Goal: Check status: Check status

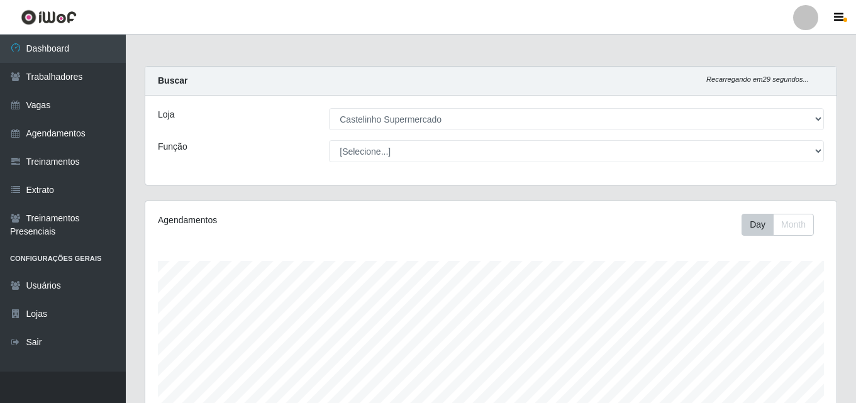
select select "377"
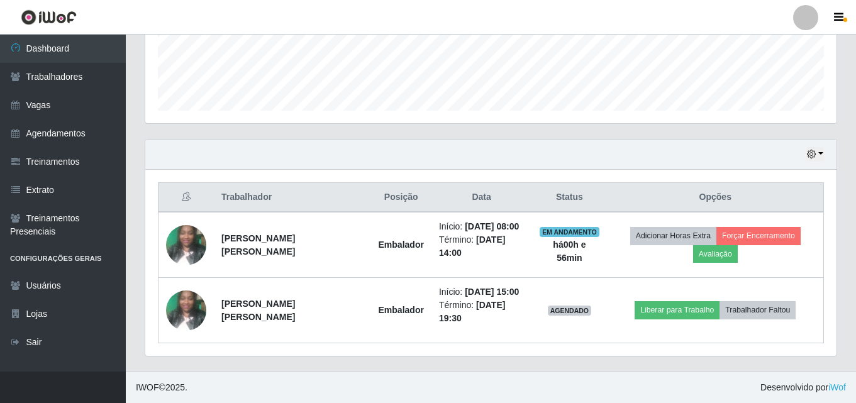
scroll to position [339, 0]
click at [823, 152] on button "button" at bounding box center [815, 154] width 18 height 14
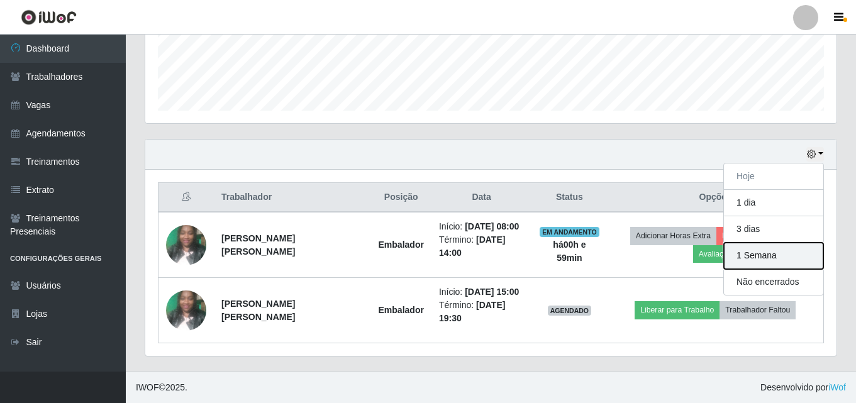
click at [767, 259] on button "1 Semana" at bounding box center [773, 256] width 99 height 26
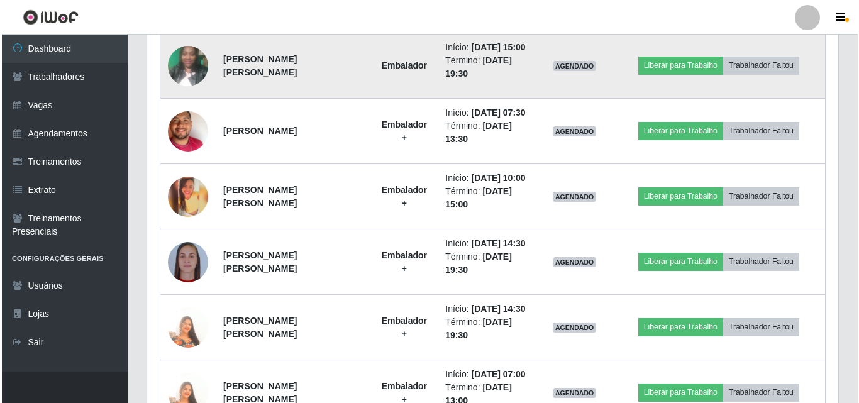
scroll to position [779, 0]
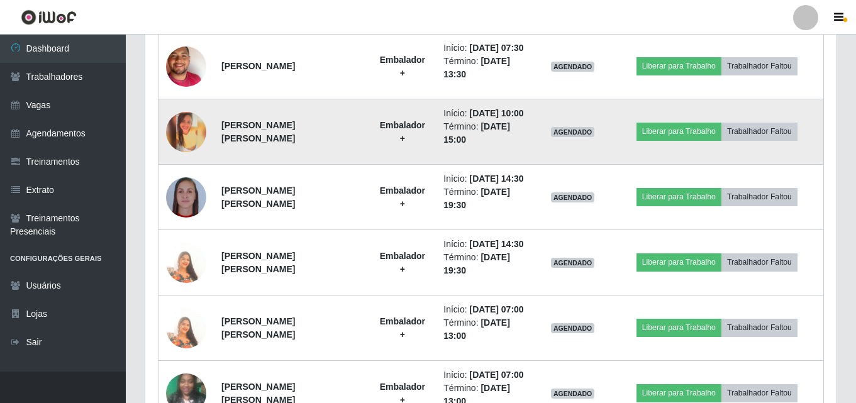
click at [189, 136] on img at bounding box center [186, 132] width 40 height 40
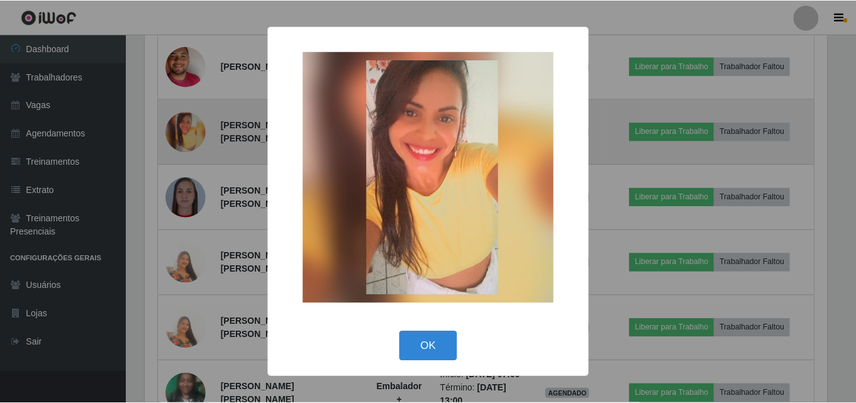
scroll to position [261, 685]
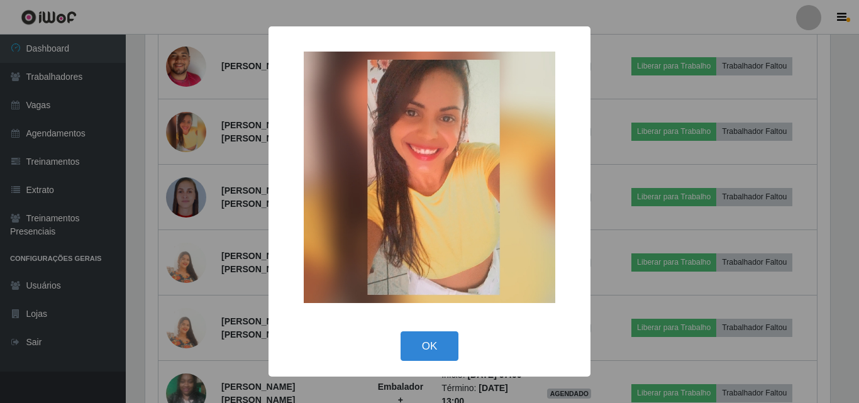
click at [183, 192] on div "× OK Cancel" at bounding box center [429, 201] width 859 height 403
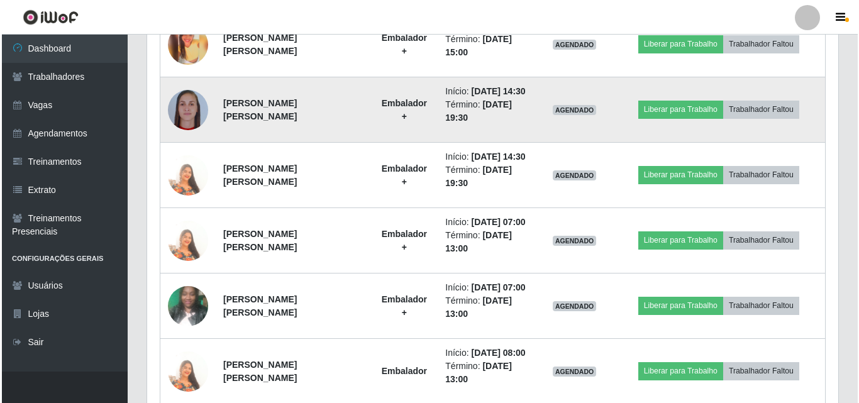
scroll to position [867, 0]
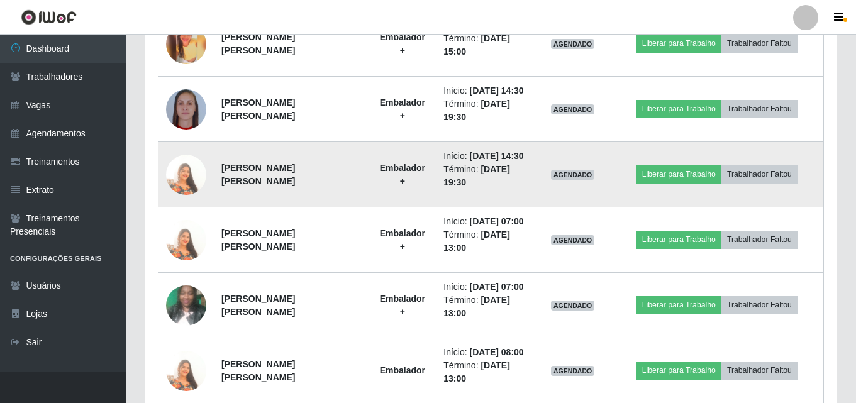
click at [194, 174] on img at bounding box center [186, 175] width 40 height 72
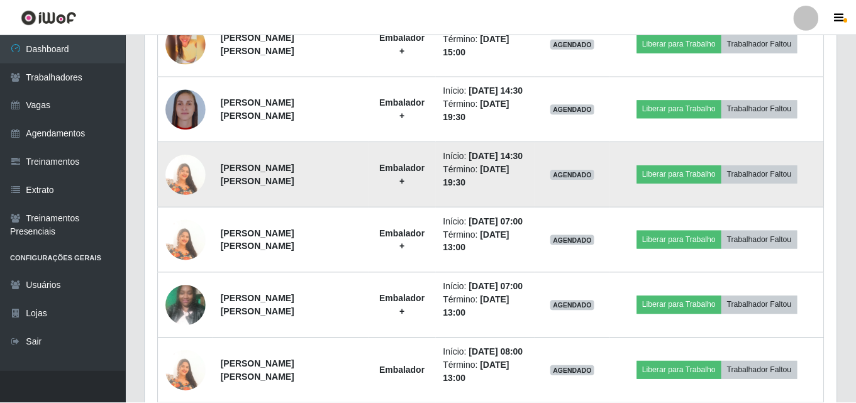
scroll to position [261, 685]
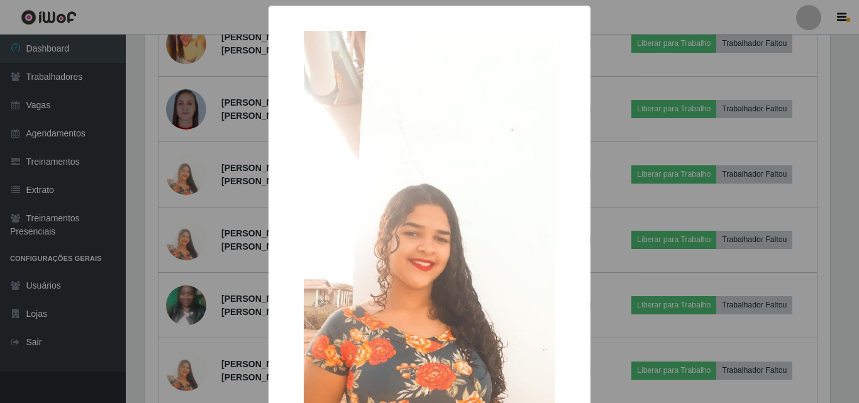
click at [236, 217] on div "× OK Cancel" at bounding box center [429, 201] width 859 height 403
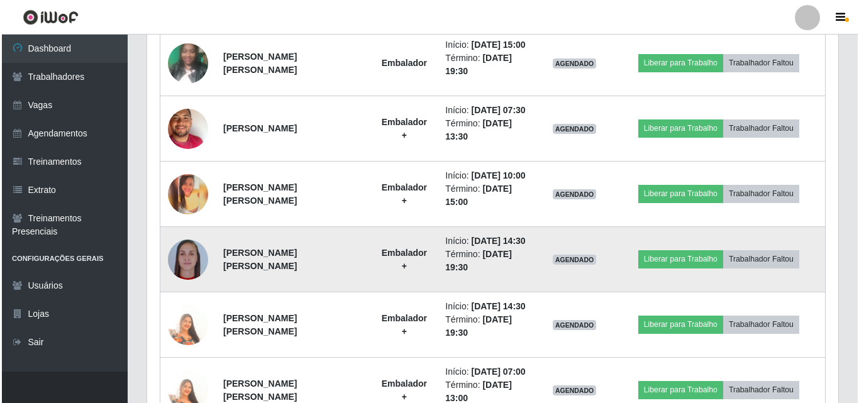
scroll to position [742, 0]
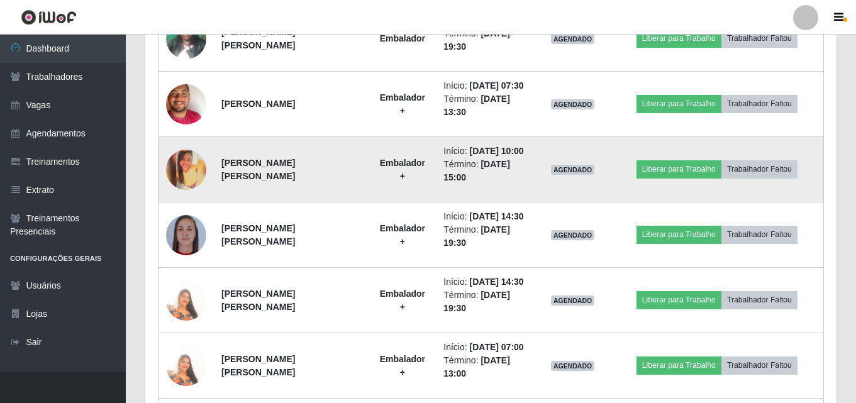
click at [182, 160] on img at bounding box center [186, 170] width 40 height 40
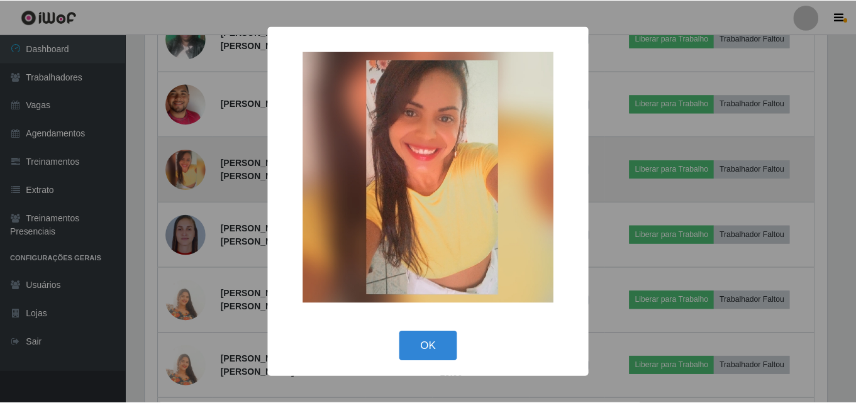
scroll to position [261, 685]
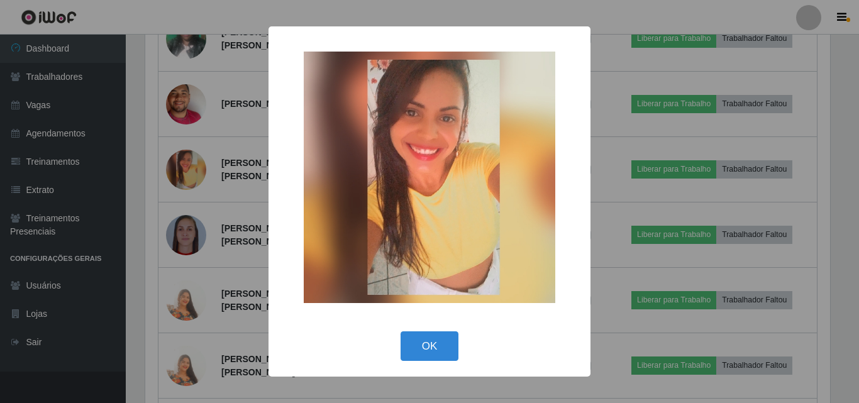
drag, startPoint x: 163, startPoint y: 121, endPoint x: 186, endPoint y: 122, distance: 22.7
click at [164, 121] on div "× OK Cancel" at bounding box center [429, 201] width 859 height 403
